Goal: Find specific page/section: Find specific page/section

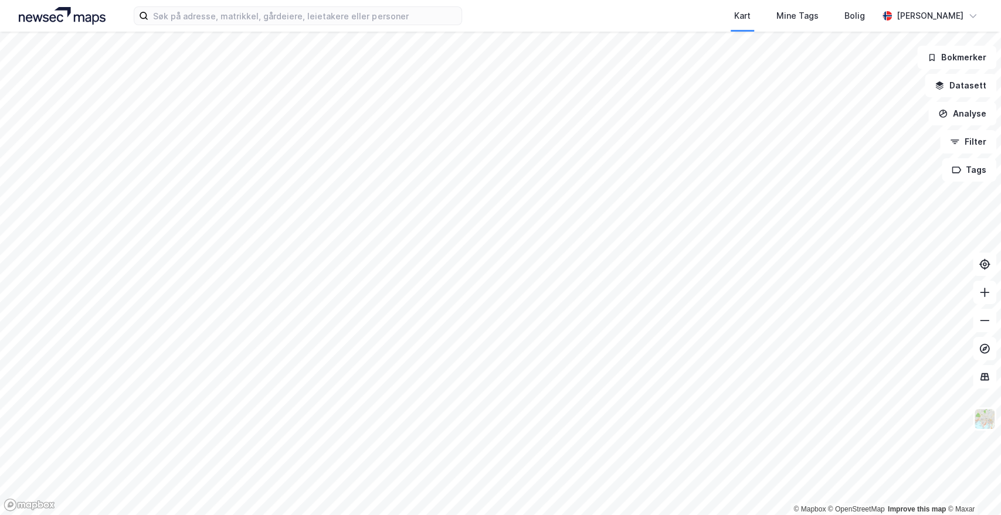
click at [326, 0] on html "Kart Mine Tags Bolig [PERSON_NAME] © Mapbox © OpenStreetMap Improve this map © …" at bounding box center [500, 257] width 1001 height 515
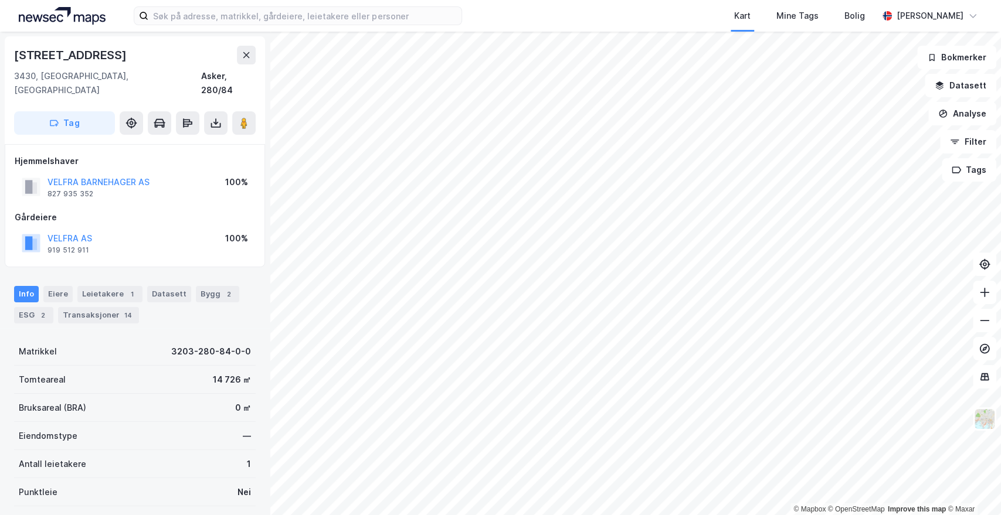
scroll to position [122, 0]
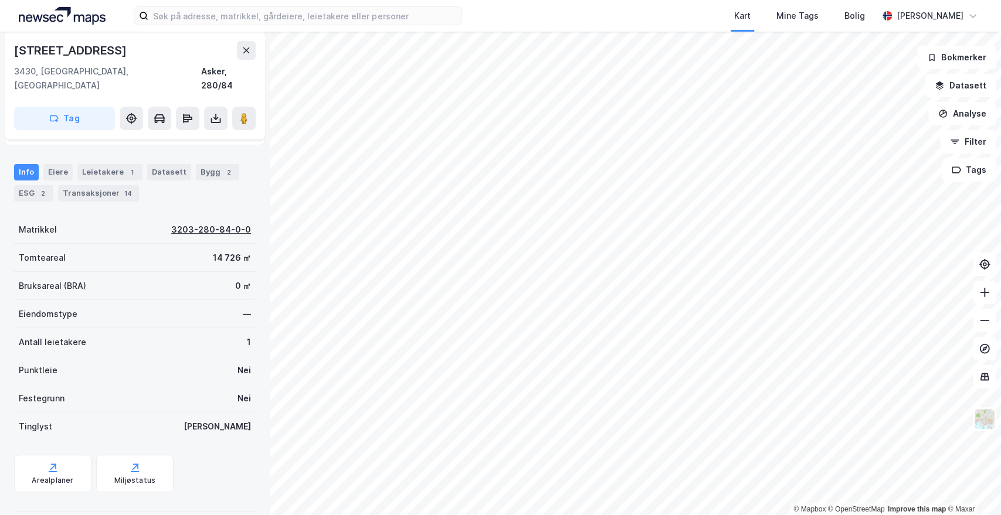
click at [180, 223] on div "3203-280-84-0-0" at bounding box center [211, 230] width 80 height 14
